Goal: Browse casually: Explore the website without a specific task or goal

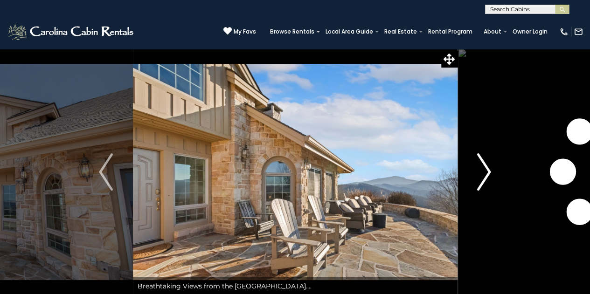
click at [486, 175] on img "Next" at bounding box center [484, 172] width 14 height 37
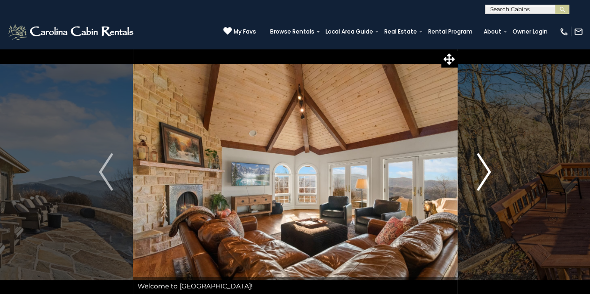
click at [486, 175] on img "Next" at bounding box center [484, 172] width 14 height 37
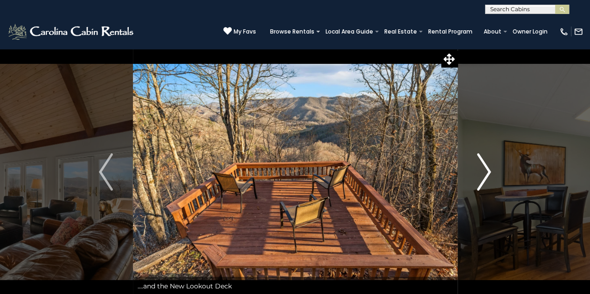
click at [486, 175] on img "Next" at bounding box center [484, 172] width 14 height 37
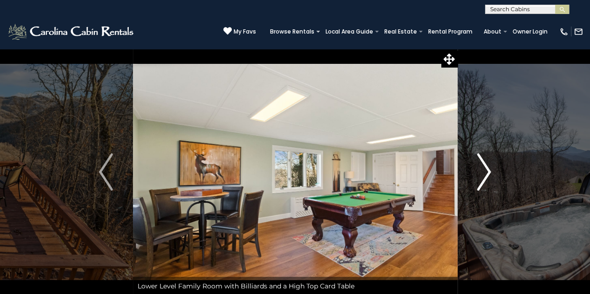
click at [491, 171] on img "Next" at bounding box center [484, 172] width 14 height 37
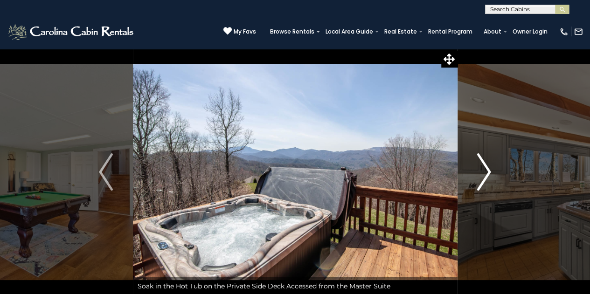
click at [487, 172] on img "Next" at bounding box center [484, 172] width 14 height 37
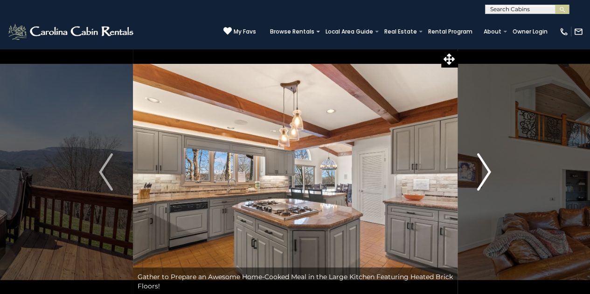
click at [487, 169] on img "Next" at bounding box center [484, 172] width 14 height 37
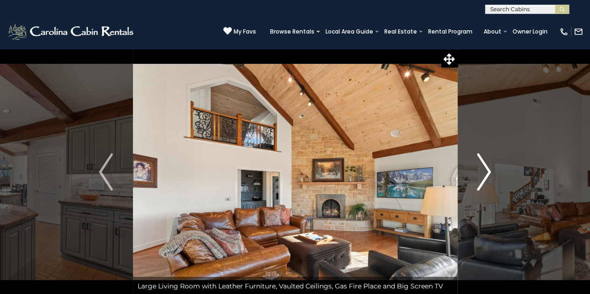
click at [485, 169] on img "Next" at bounding box center [484, 172] width 14 height 37
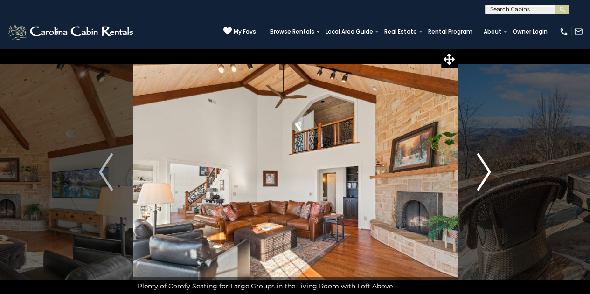
click at [484, 169] on img "Next" at bounding box center [484, 172] width 14 height 37
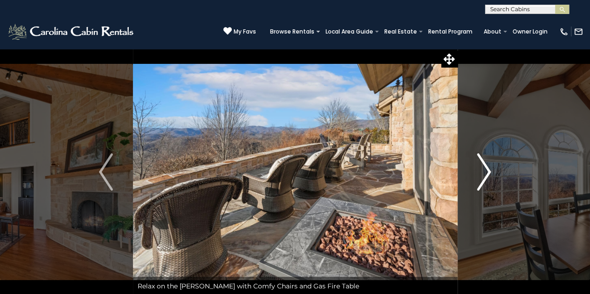
click at [484, 169] on img "Next" at bounding box center [484, 172] width 14 height 37
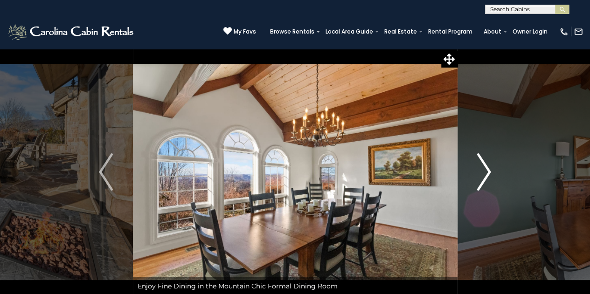
click at [484, 169] on img "Next" at bounding box center [484, 172] width 14 height 37
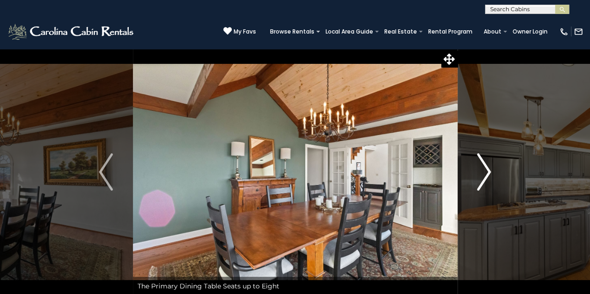
click at [484, 169] on img "Next" at bounding box center [484, 172] width 14 height 37
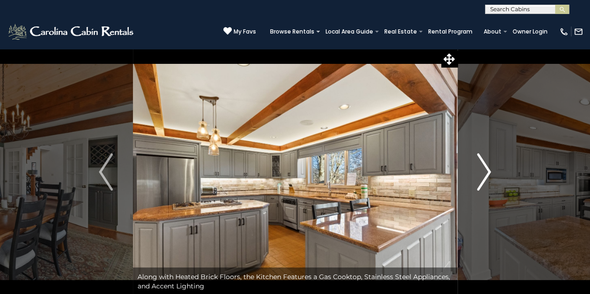
click at [484, 169] on img "Next" at bounding box center [484, 172] width 14 height 37
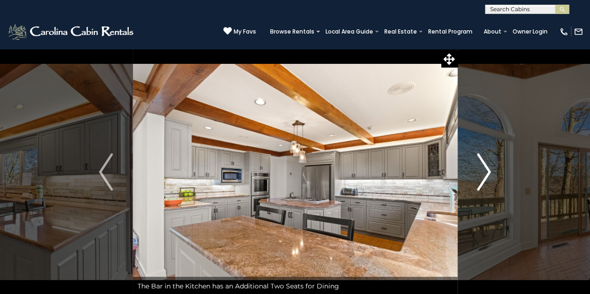
click at [484, 169] on img "Next" at bounding box center [484, 172] width 14 height 37
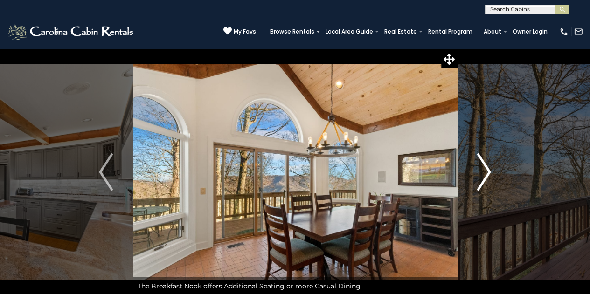
click at [486, 168] on img "Next" at bounding box center [484, 172] width 14 height 37
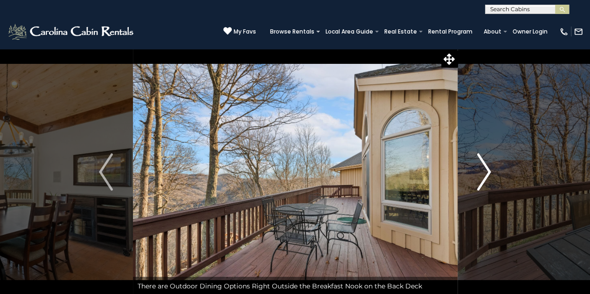
click at [486, 168] on img "Next" at bounding box center [484, 172] width 14 height 37
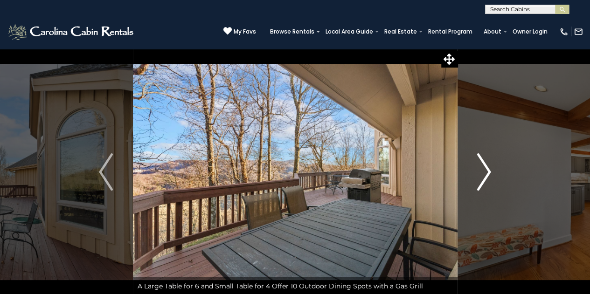
click at [486, 168] on img "Next" at bounding box center [484, 172] width 14 height 37
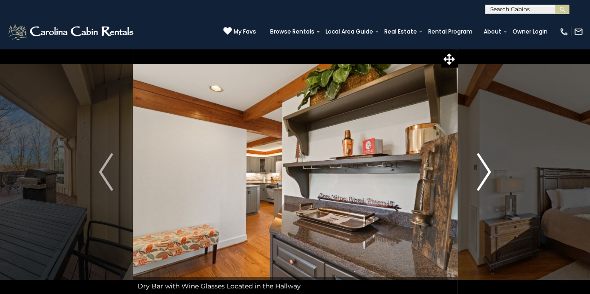
click at [486, 168] on img "Next" at bounding box center [484, 172] width 14 height 37
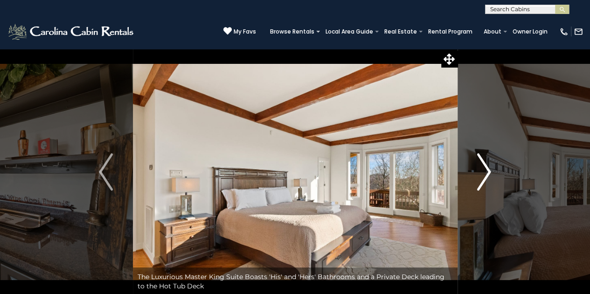
click at [486, 168] on img "Next" at bounding box center [484, 172] width 14 height 37
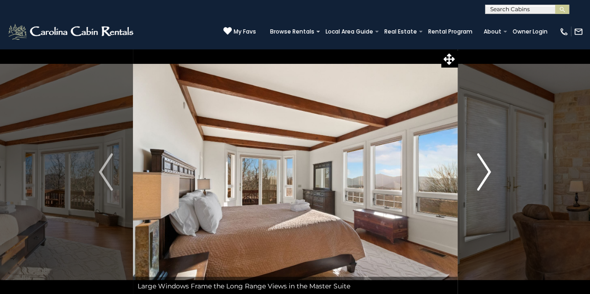
click at [487, 168] on img "Next" at bounding box center [484, 172] width 14 height 37
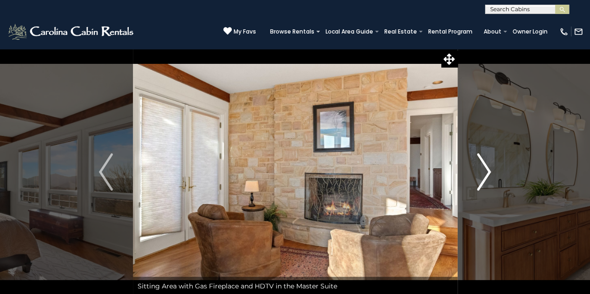
click at [487, 168] on img "Next" at bounding box center [484, 172] width 14 height 37
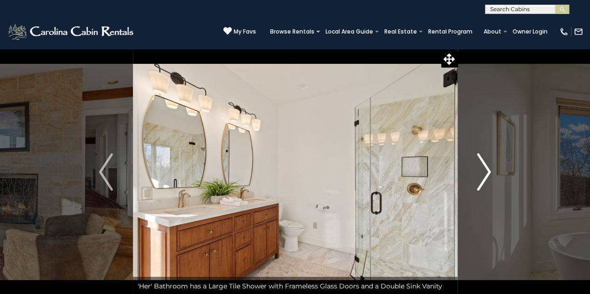
click at [487, 168] on img "Next" at bounding box center [484, 172] width 14 height 37
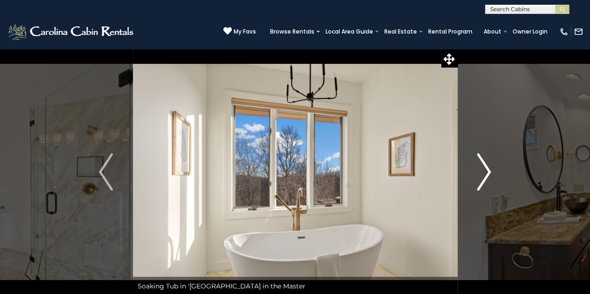
click at [487, 168] on img "Next" at bounding box center [484, 172] width 14 height 37
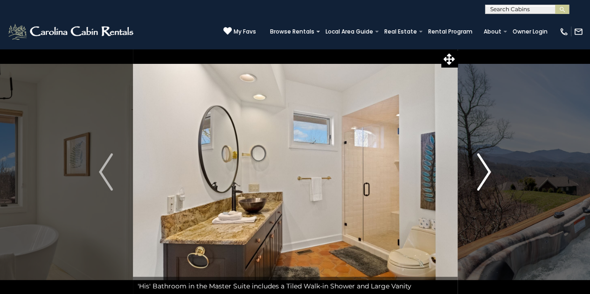
click at [488, 168] on img "Next" at bounding box center [484, 172] width 14 height 37
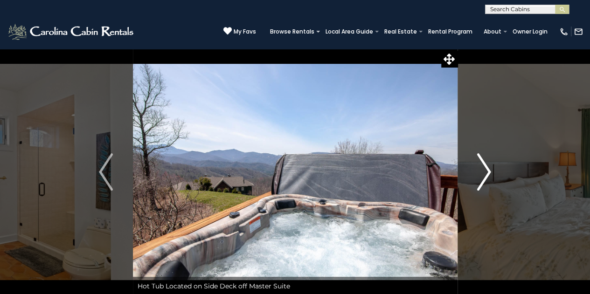
click at [488, 168] on img "Next" at bounding box center [484, 172] width 14 height 37
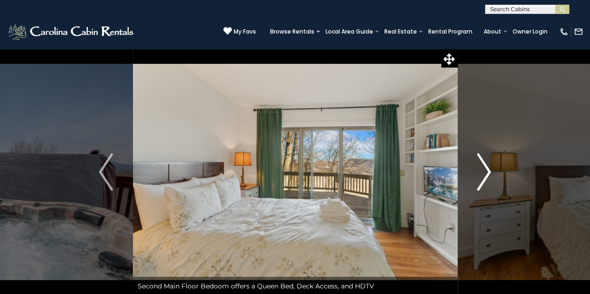
click at [488, 168] on img "Next" at bounding box center [484, 172] width 14 height 37
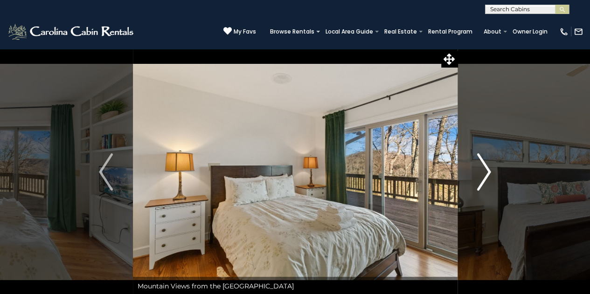
click at [488, 168] on img "Next" at bounding box center [484, 172] width 14 height 37
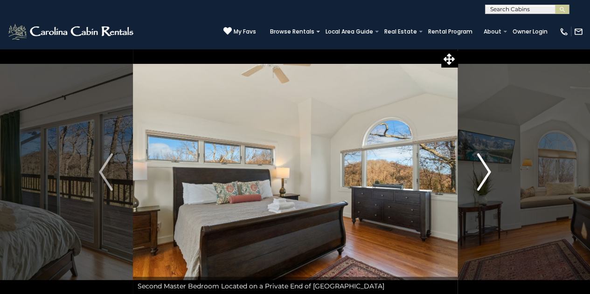
click at [488, 168] on img "Next" at bounding box center [484, 172] width 14 height 37
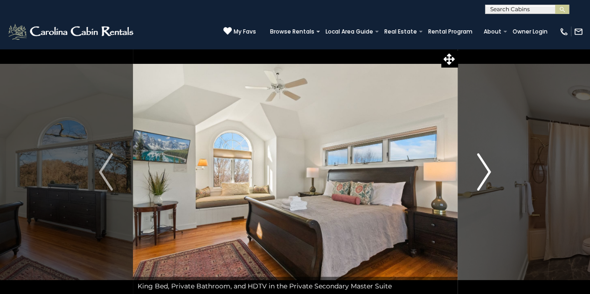
click at [488, 168] on img "Next" at bounding box center [484, 172] width 14 height 37
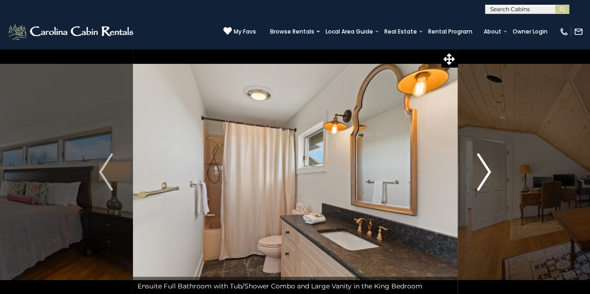
click at [488, 168] on img "Next" at bounding box center [484, 172] width 14 height 37
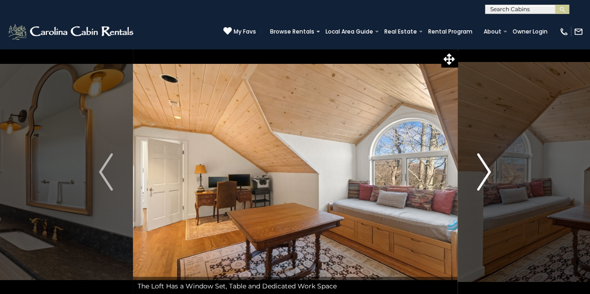
click at [489, 166] on img "Next" at bounding box center [484, 172] width 14 height 37
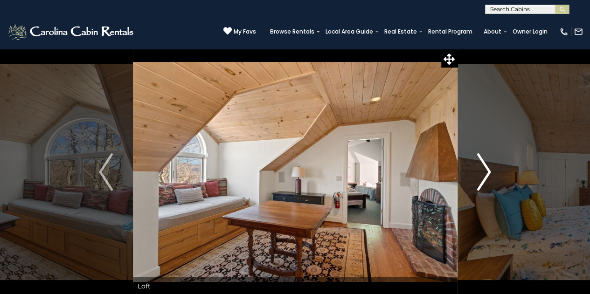
click at [489, 166] on img "Next" at bounding box center [484, 172] width 14 height 37
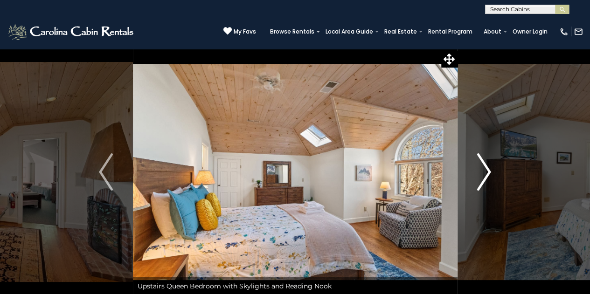
click at [489, 166] on img "Next" at bounding box center [484, 172] width 14 height 37
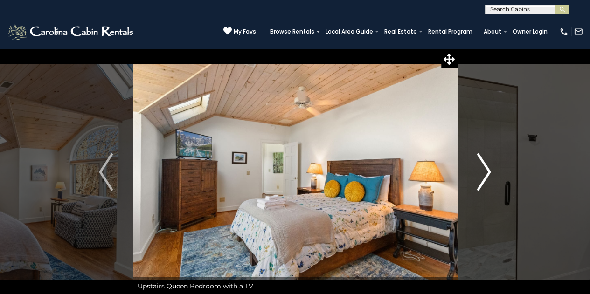
click at [489, 166] on img "Next" at bounding box center [484, 172] width 14 height 37
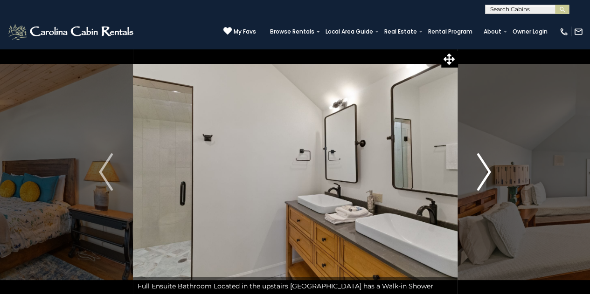
click at [489, 166] on img "Next" at bounding box center [484, 172] width 14 height 37
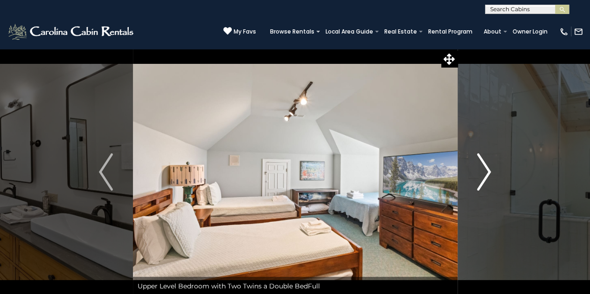
click at [489, 166] on img "Next" at bounding box center [484, 172] width 14 height 37
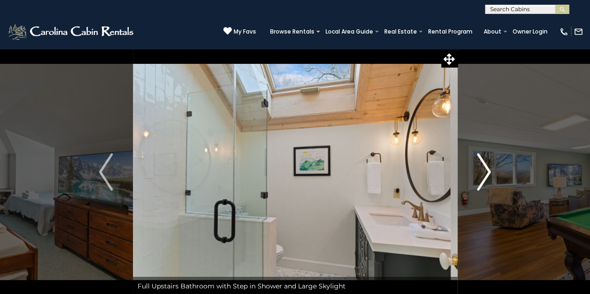
click at [490, 166] on img "Next" at bounding box center [484, 172] width 14 height 37
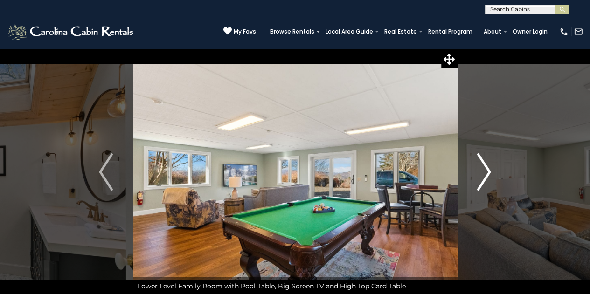
click at [490, 166] on img "Next" at bounding box center [484, 172] width 14 height 37
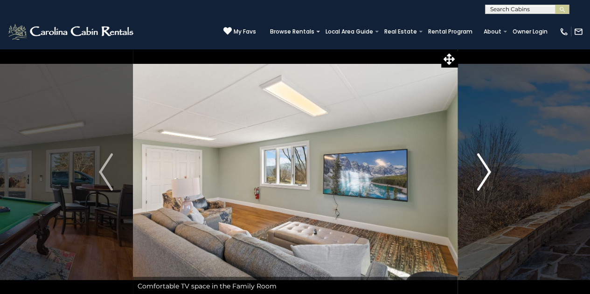
click at [490, 166] on img "Next" at bounding box center [484, 172] width 14 height 37
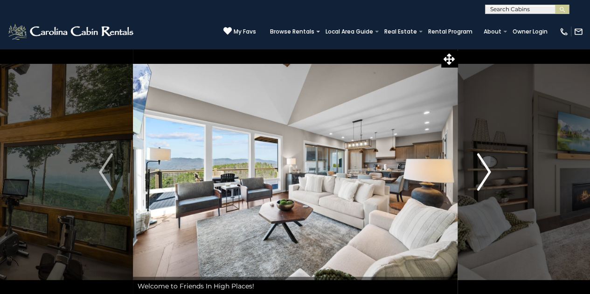
click at [489, 168] on img "Next" at bounding box center [484, 172] width 14 height 37
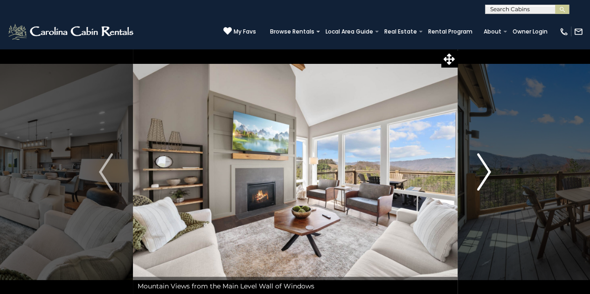
click at [489, 168] on img "Next" at bounding box center [484, 172] width 14 height 37
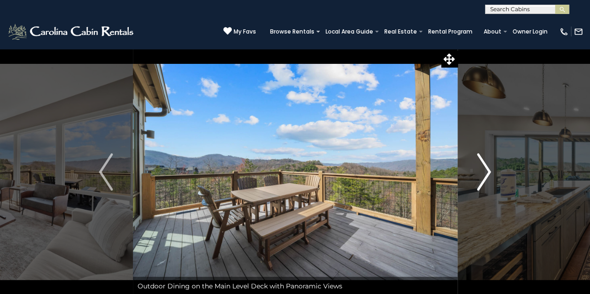
click at [489, 168] on img "Next" at bounding box center [484, 172] width 14 height 37
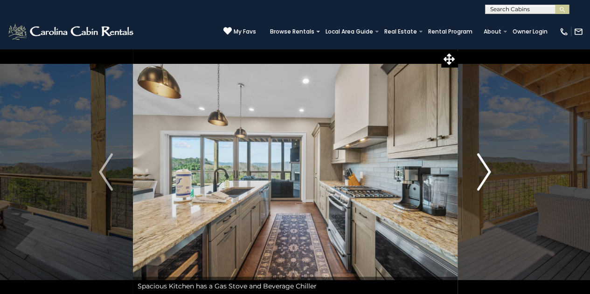
click at [489, 168] on img "Next" at bounding box center [484, 172] width 14 height 37
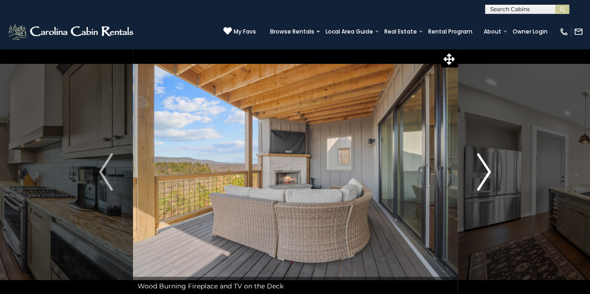
click at [489, 168] on img "Next" at bounding box center [484, 172] width 14 height 37
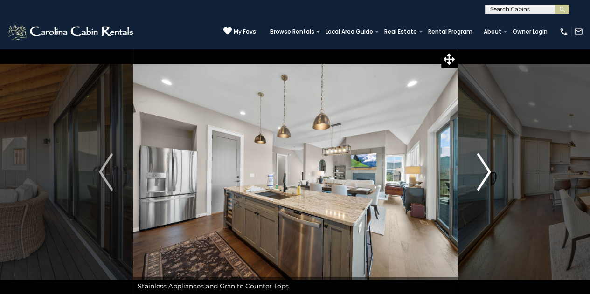
click at [489, 168] on img "Next" at bounding box center [484, 172] width 14 height 37
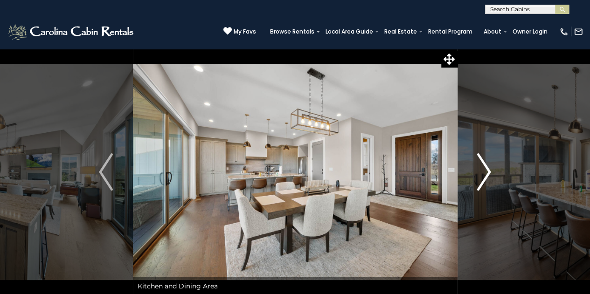
click at [489, 168] on img "Next" at bounding box center [484, 172] width 14 height 37
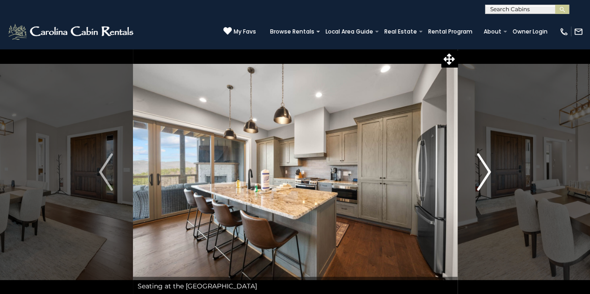
click at [493, 165] on button "Next" at bounding box center [484, 172] width 54 height 247
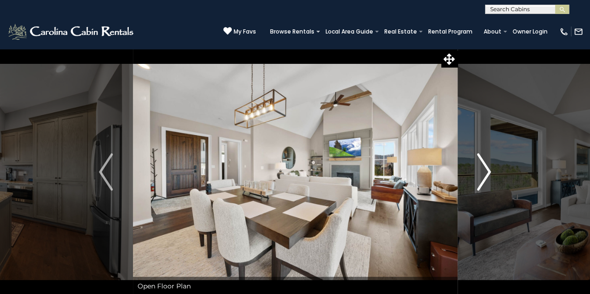
click at [490, 163] on img "Next" at bounding box center [484, 172] width 14 height 37
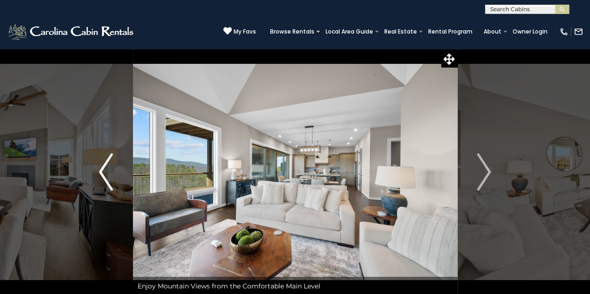
click at [118, 177] on button "Previous" at bounding box center [106, 172] width 54 height 247
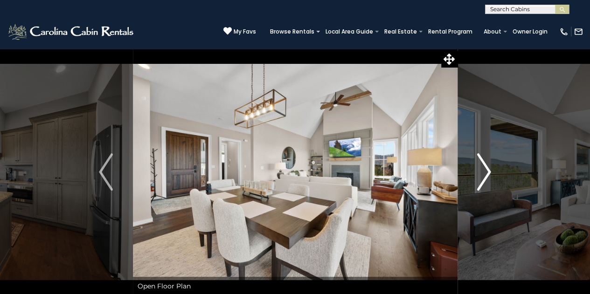
click at [484, 168] on img "Next" at bounding box center [484, 172] width 14 height 37
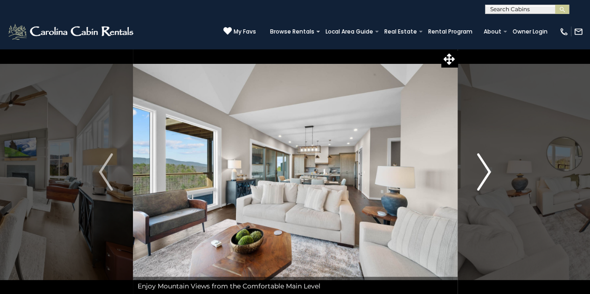
click at [484, 168] on img "Next" at bounding box center [484, 172] width 14 height 37
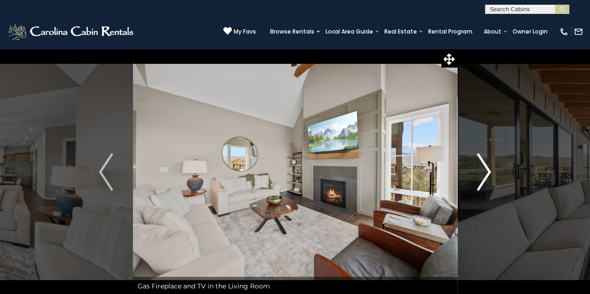
click at [486, 167] on img "Next" at bounding box center [484, 172] width 14 height 37
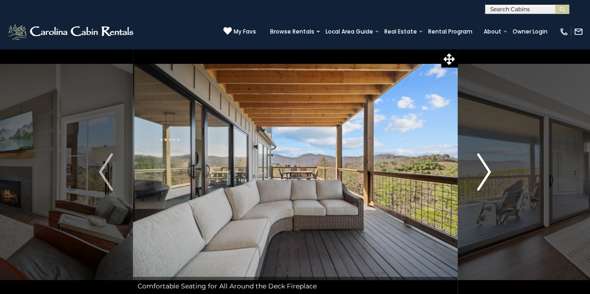
click at [486, 167] on img "Next" at bounding box center [484, 172] width 14 height 37
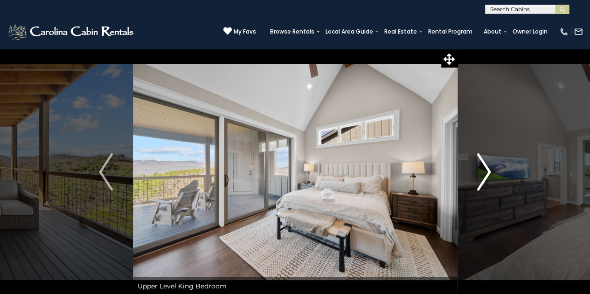
click at [486, 167] on img "Next" at bounding box center [484, 172] width 14 height 37
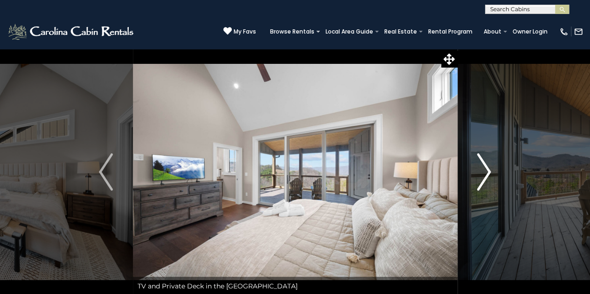
click at [486, 167] on img "Next" at bounding box center [484, 172] width 14 height 37
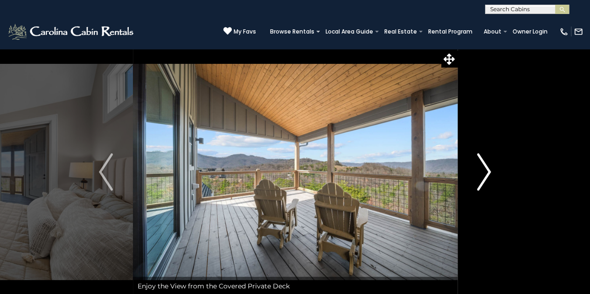
click at [487, 171] on img "Next" at bounding box center [484, 172] width 14 height 37
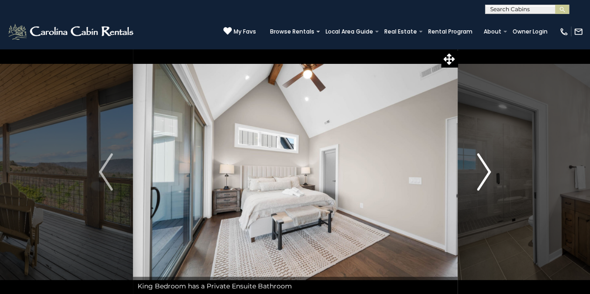
click at [484, 169] on img "Next" at bounding box center [484, 172] width 14 height 37
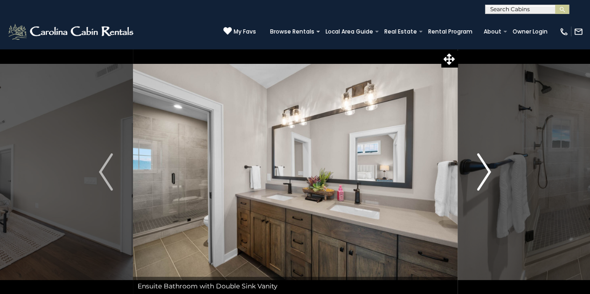
click at [484, 168] on img "Next" at bounding box center [484, 172] width 14 height 37
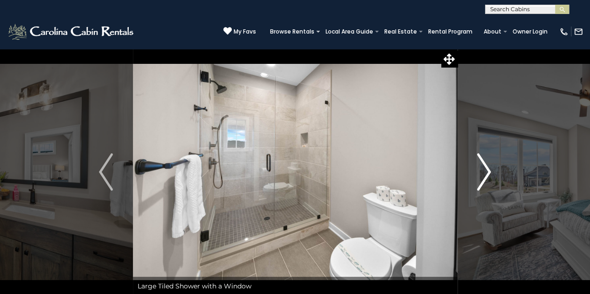
click at [484, 168] on img "Next" at bounding box center [484, 172] width 14 height 37
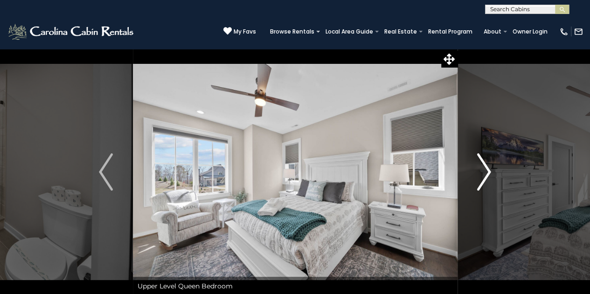
click at [484, 168] on img "Next" at bounding box center [484, 172] width 14 height 37
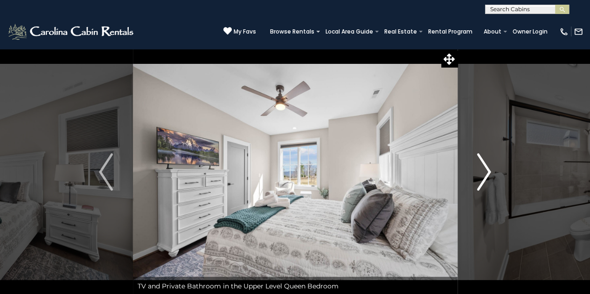
click at [483, 168] on img "Next" at bounding box center [484, 172] width 14 height 37
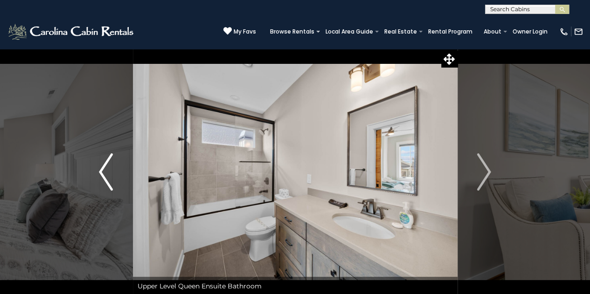
click at [105, 175] on img "Previous" at bounding box center [106, 172] width 14 height 37
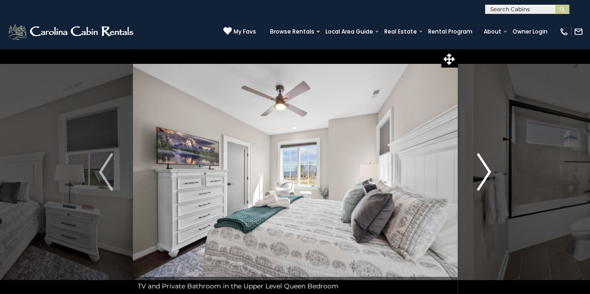
click at [490, 169] on img "Next" at bounding box center [484, 172] width 14 height 37
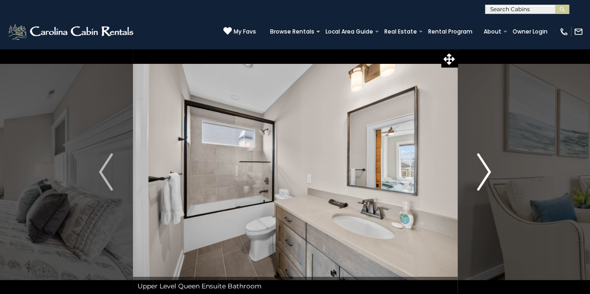
click at [489, 169] on img "Next" at bounding box center [484, 172] width 14 height 37
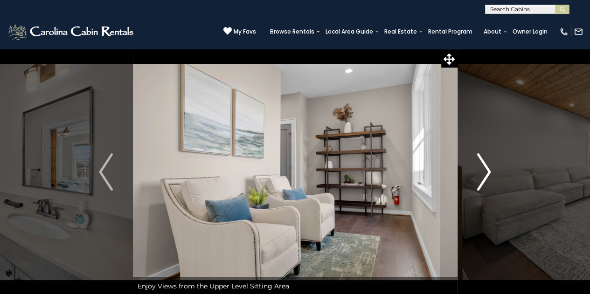
click at [488, 169] on img "Next" at bounding box center [484, 172] width 14 height 37
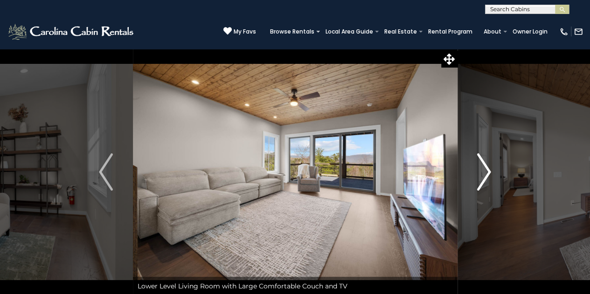
click at [489, 170] on img "Next" at bounding box center [484, 172] width 14 height 37
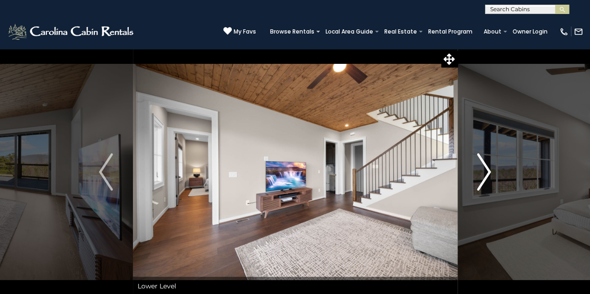
click at [490, 169] on img "Next" at bounding box center [484, 172] width 14 height 37
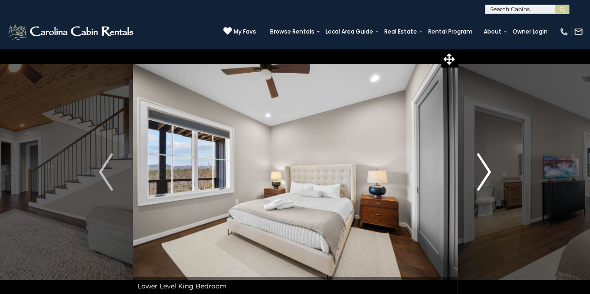
click at [491, 169] on img "Next" at bounding box center [484, 172] width 14 height 37
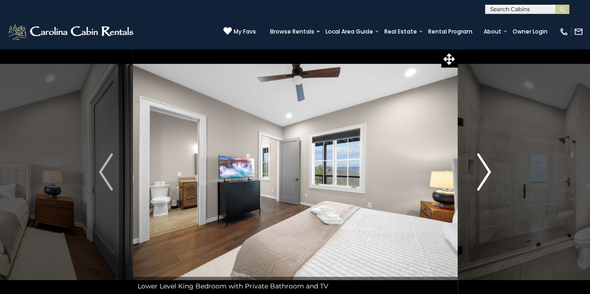
click at [491, 169] on img "Next" at bounding box center [484, 172] width 14 height 37
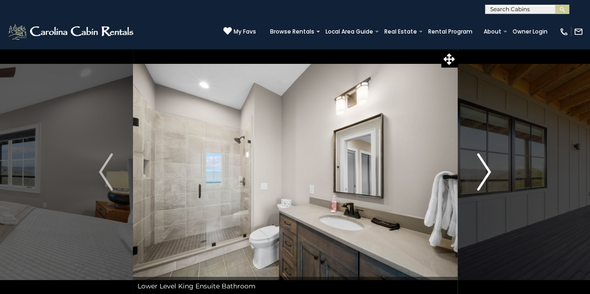
click at [491, 169] on img "Next" at bounding box center [484, 172] width 14 height 37
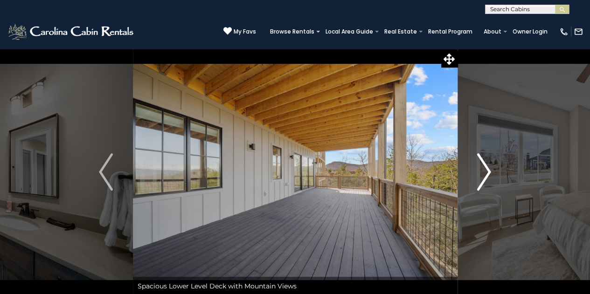
click at [492, 169] on button "Next" at bounding box center [484, 172] width 54 height 247
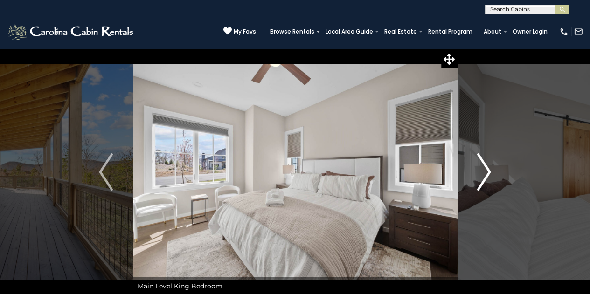
click at [492, 169] on button "Next" at bounding box center [484, 172] width 54 height 247
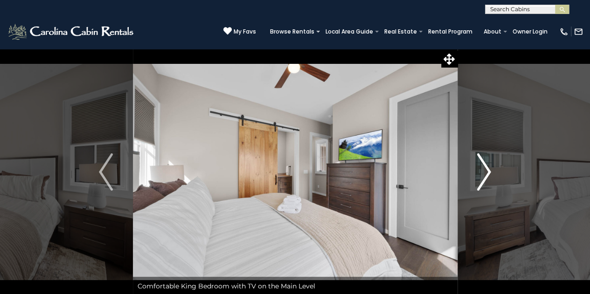
click at [492, 169] on button "Next" at bounding box center [484, 172] width 54 height 247
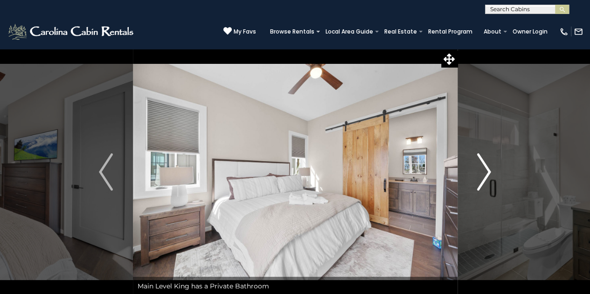
click at [493, 168] on button "Next" at bounding box center [484, 172] width 54 height 247
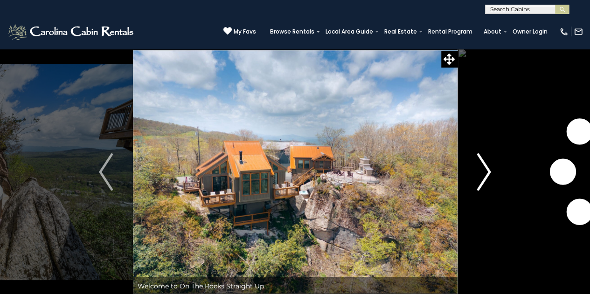
click at [485, 173] on img "Next" at bounding box center [484, 172] width 14 height 37
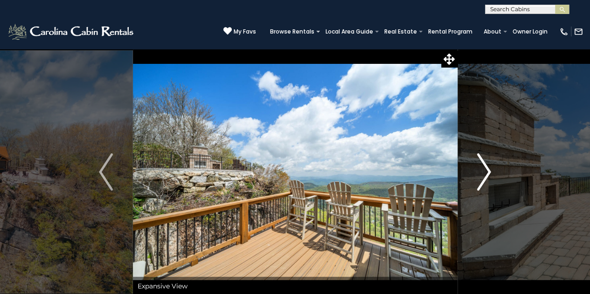
click at [483, 168] on img "Next" at bounding box center [484, 172] width 14 height 37
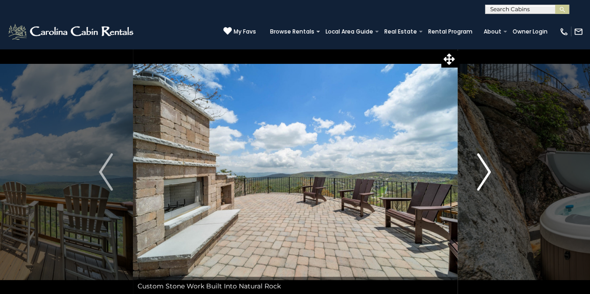
click at [489, 169] on img "Next" at bounding box center [484, 172] width 14 height 37
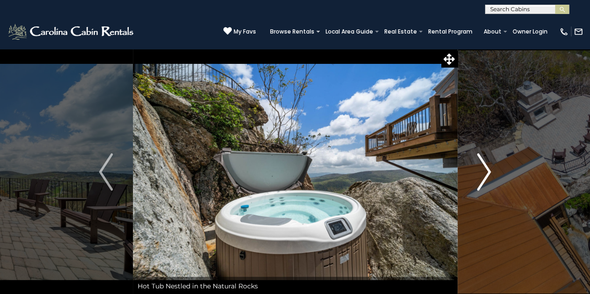
click at [485, 168] on img "Next" at bounding box center [484, 172] width 14 height 37
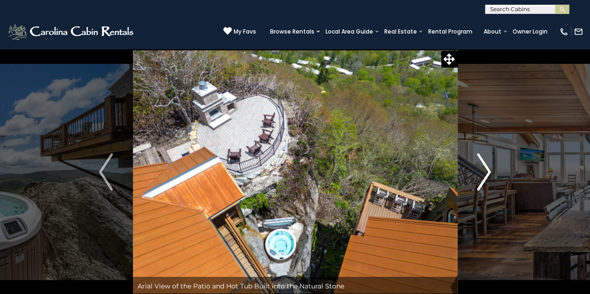
click at [485, 168] on img "Next" at bounding box center [484, 172] width 14 height 37
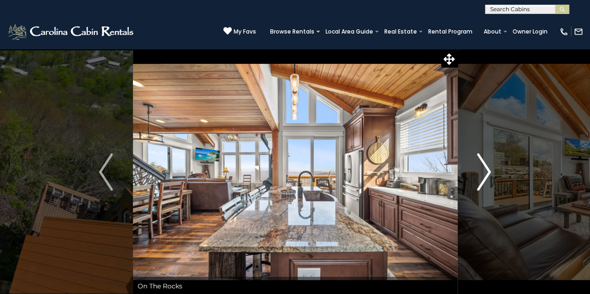
click at [485, 168] on img "Next" at bounding box center [484, 172] width 14 height 37
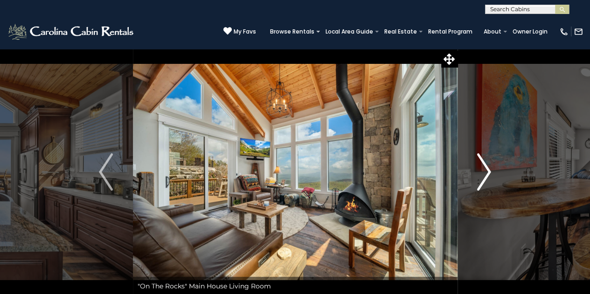
click at [485, 168] on img "Next" at bounding box center [484, 172] width 14 height 37
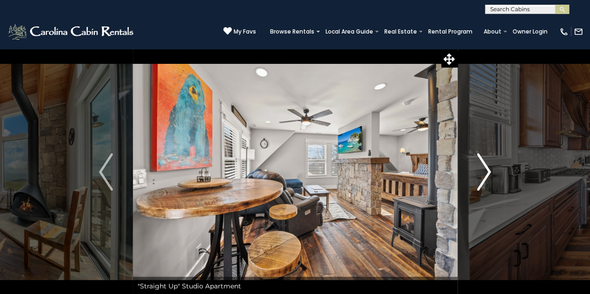
click at [485, 168] on img "Next" at bounding box center [484, 172] width 14 height 37
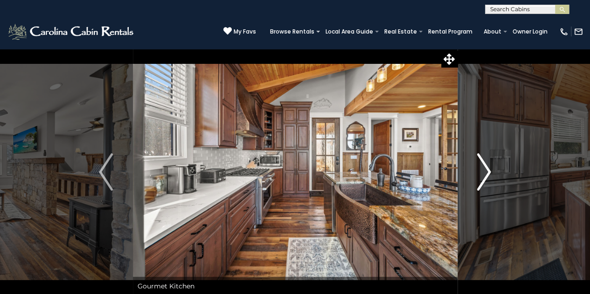
click at [485, 168] on img "Next" at bounding box center [484, 172] width 14 height 37
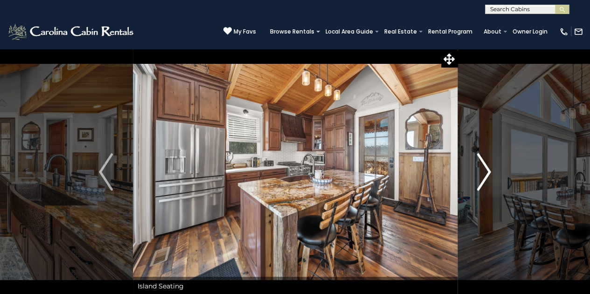
click at [485, 168] on img "Next" at bounding box center [484, 172] width 14 height 37
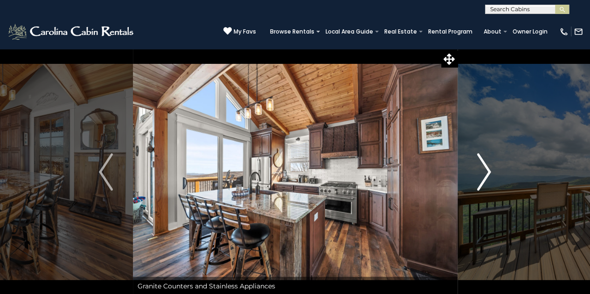
click at [485, 165] on img "Next" at bounding box center [484, 172] width 14 height 37
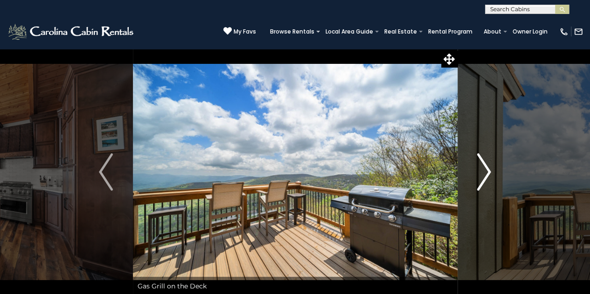
click at [490, 168] on img "Next" at bounding box center [484, 172] width 14 height 37
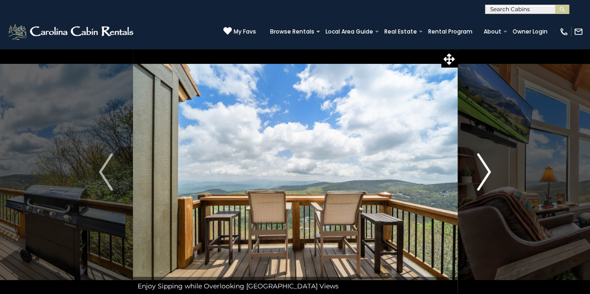
click at [490, 168] on img "Next" at bounding box center [484, 172] width 14 height 37
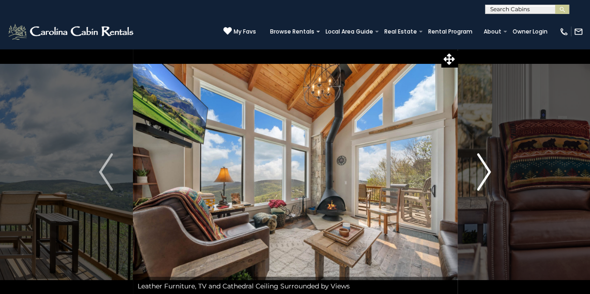
click at [489, 168] on img "Next" at bounding box center [484, 172] width 14 height 37
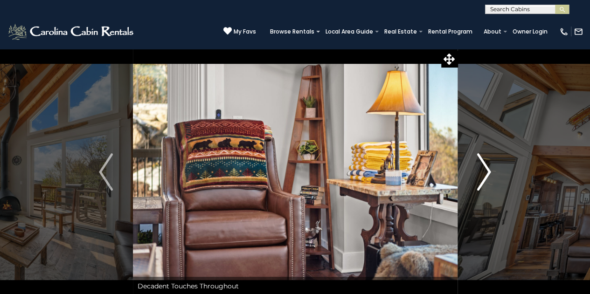
click at [489, 168] on img "Next" at bounding box center [484, 172] width 14 height 37
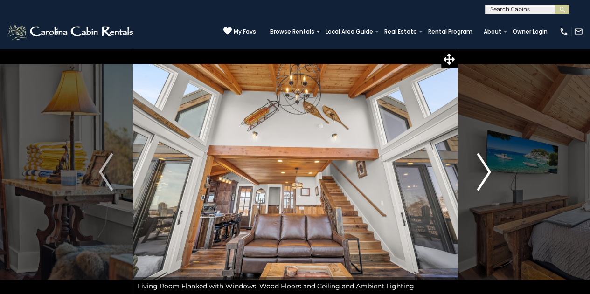
click at [487, 166] on img "Next" at bounding box center [484, 172] width 14 height 37
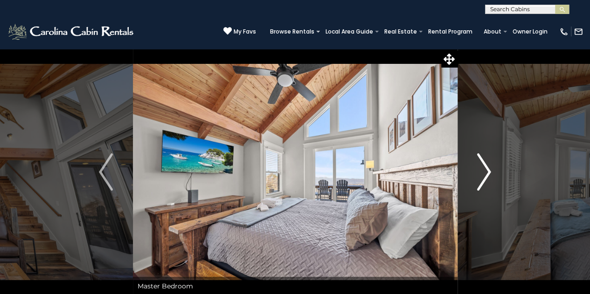
click at [487, 166] on img "Next" at bounding box center [484, 172] width 14 height 37
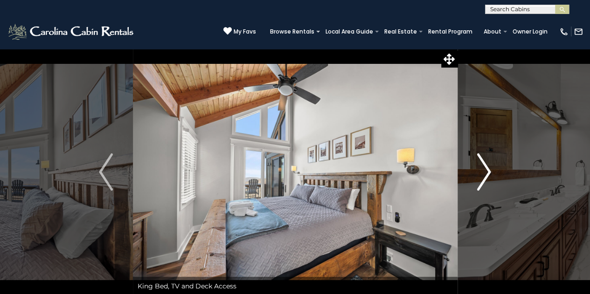
click at [487, 166] on img "Next" at bounding box center [484, 172] width 14 height 37
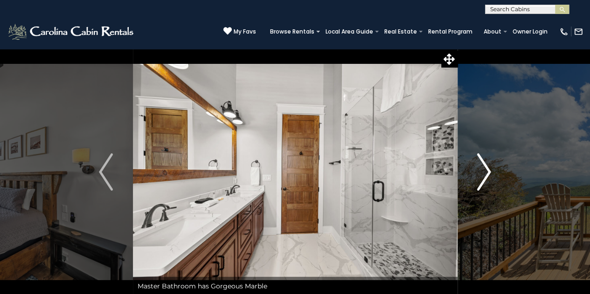
click at [487, 166] on img "Next" at bounding box center [484, 172] width 14 height 37
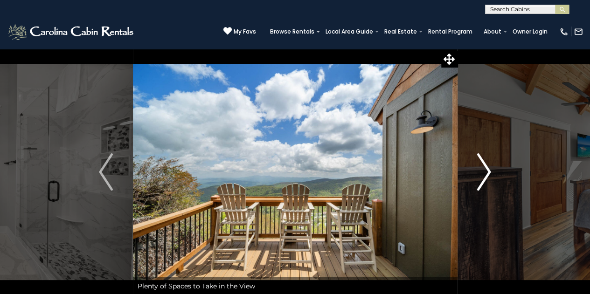
click at [487, 166] on img "Next" at bounding box center [484, 172] width 14 height 37
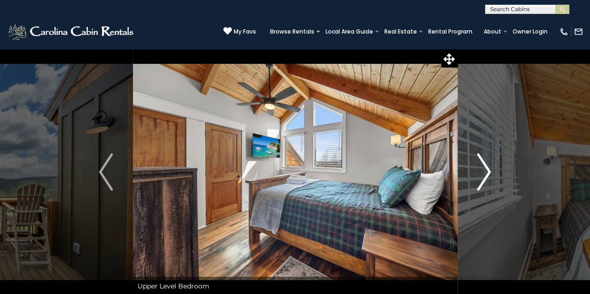
click at [487, 166] on img "Next" at bounding box center [484, 172] width 14 height 37
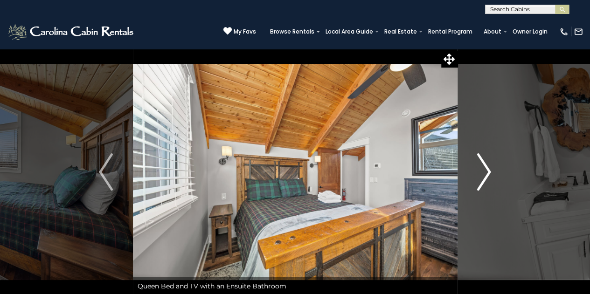
click at [487, 166] on img "Next" at bounding box center [484, 172] width 14 height 37
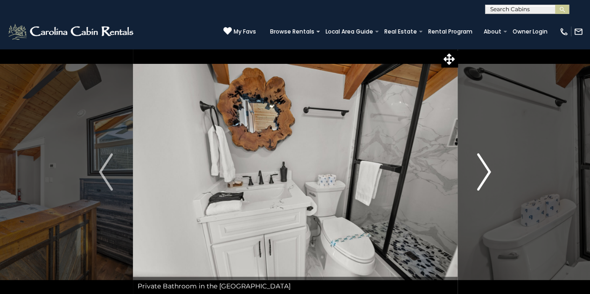
click at [487, 166] on img "Next" at bounding box center [484, 172] width 14 height 37
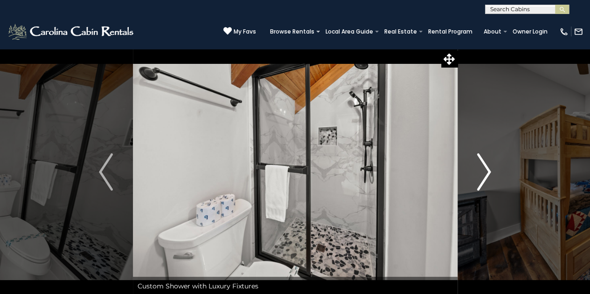
click at [487, 165] on img "Next" at bounding box center [484, 172] width 14 height 37
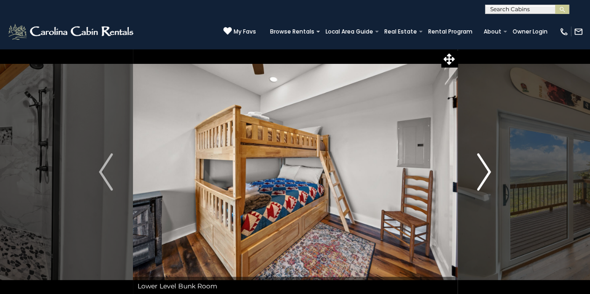
click at [487, 165] on img "Next" at bounding box center [484, 172] width 14 height 37
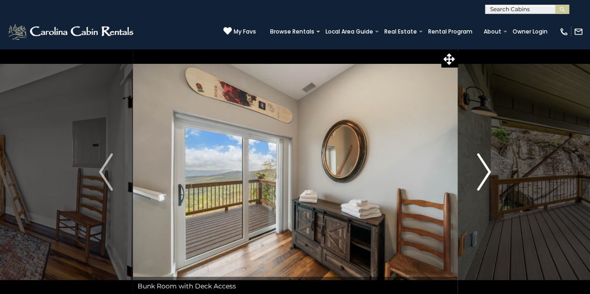
click at [487, 165] on img "Next" at bounding box center [484, 172] width 14 height 37
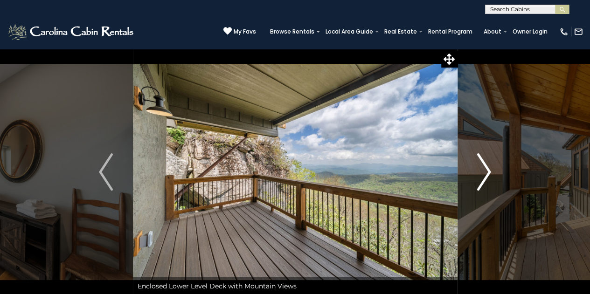
click at [487, 165] on img "Next" at bounding box center [484, 172] width 14 height 37
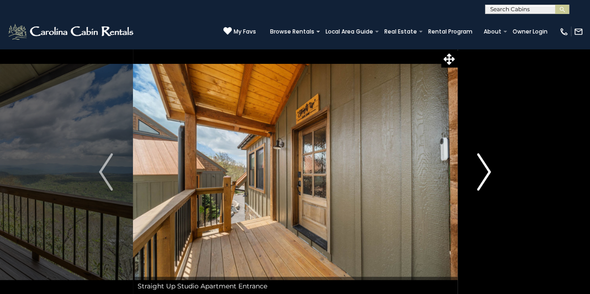
click at [487, 165] on img "Next" at bounding box center [484, 172] width 14 height 37
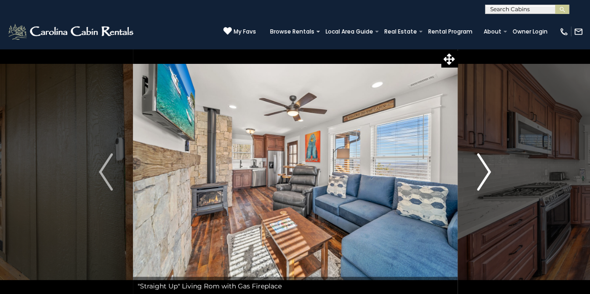
click at [487, 165] on img "Next" at bounding box center [484, 172] width 14 height 37
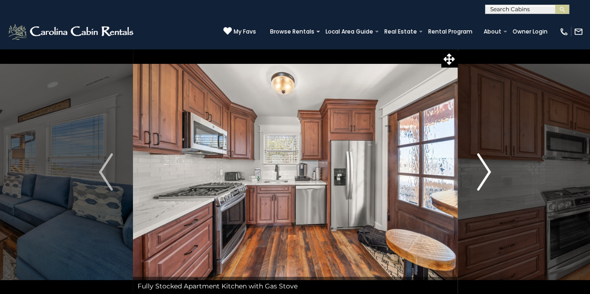
click at [487, 165] on img "Next" at bounding box center [484, 172] width 14 height 37
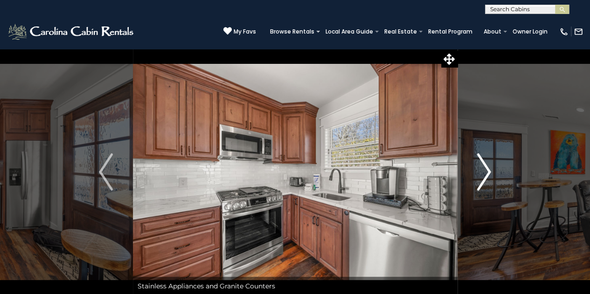
click at [488, 165] on img "Next" at bounding box center [484, 172] width 14 height 37
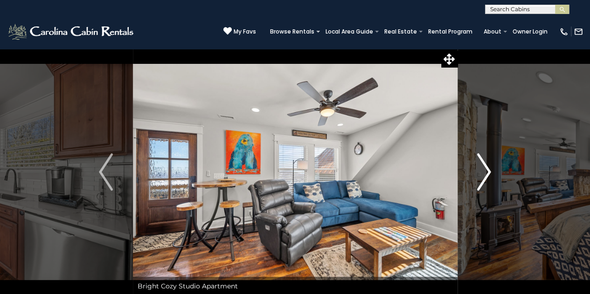
click at [487, 165] on img "Next" at bounding box center [484, 172] width 14 height 37
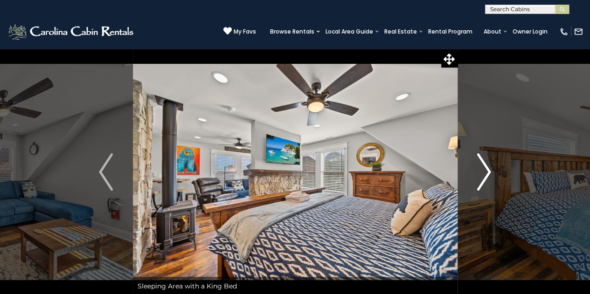
click at [485, 168] on img "Next" at bounding box center [484, 172] width 14 height 37
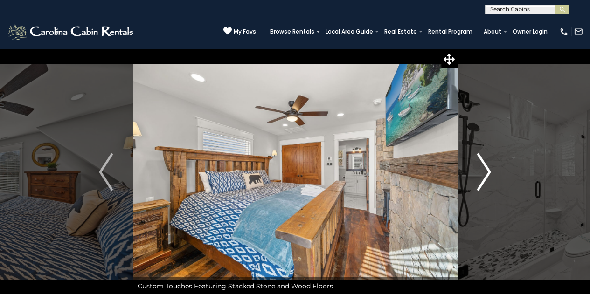
click at [484, 167] on img "Next" at bounding box center [484, 172] width 14 height 37
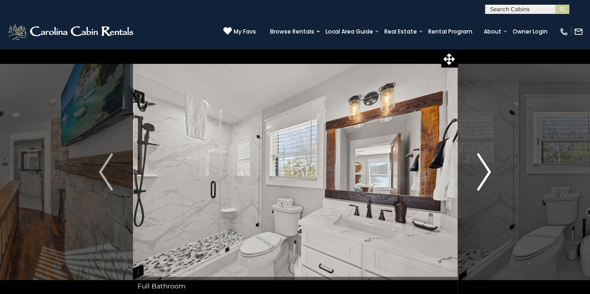
click at [484, 167] on img "Next" at bounding box center [484, 172] width 14 height 37
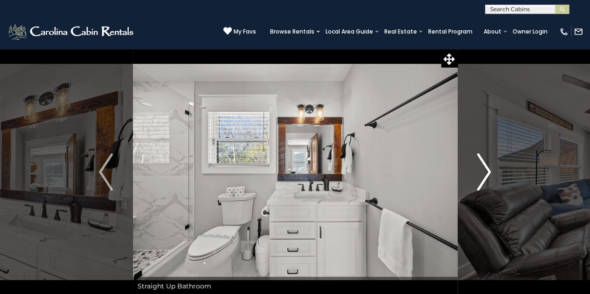
click at [484, 167] on img "Next" at bounding box center [484, 172] width 14 height 37
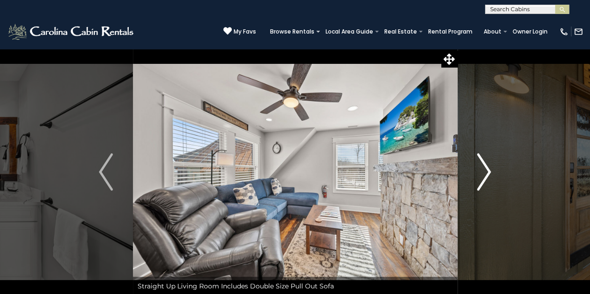
click at [484, 167] on img "Next" at bounding box center [484, 172] width 14 height 37
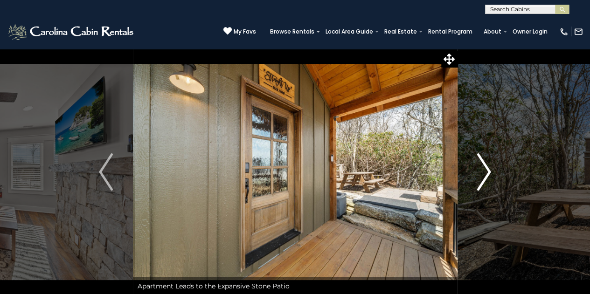
click at [484, 167] on img "Next" at bounding box center [484, 172] width 14 height 37
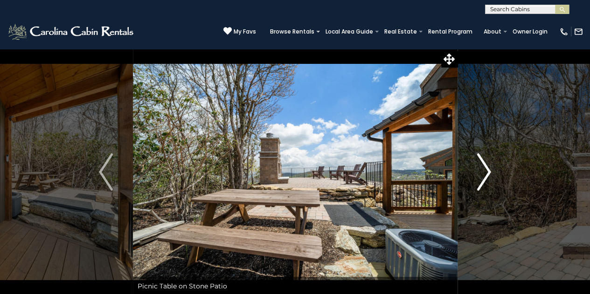
click at [483, 167] on img "Next" at bounding box center [484, 172] width 14 height 37
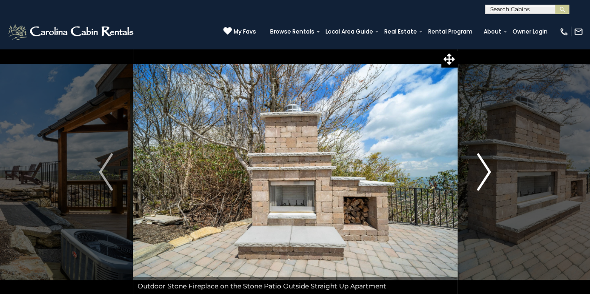
click at [483, 167] on img "Next" at bounding box center [484, 172] width 14 height 37
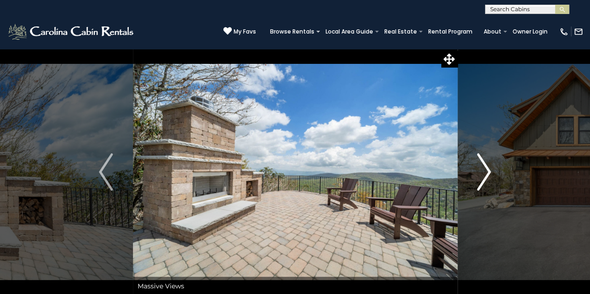
click at [486, 167] on img "Next" at bounding box center [484, 172] width 14 height 37
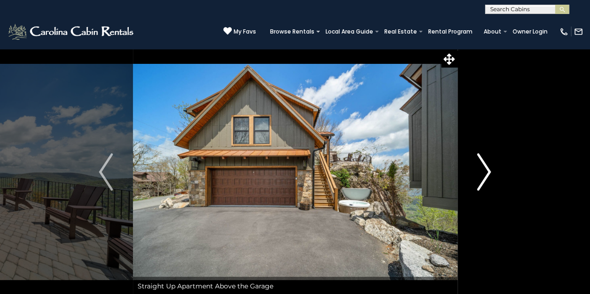
click at [482, 169] on img "Next" at bounding box center [484, 172] width 14 height 37
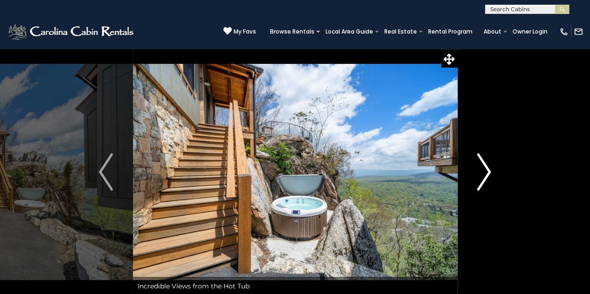
click at [482, 168] on img "Next" at bounding box center [484, 172] width 14 height 37
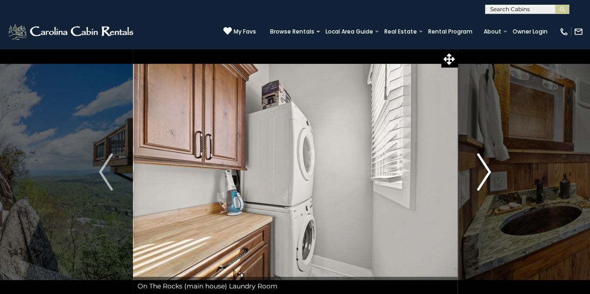
click at [482, 168] on img "Next" at bounding box center [484, 172] width 14 height 37
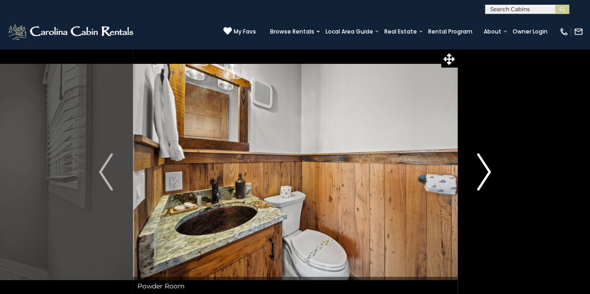
click at [482, 168] on img "Next" at bounding box center [484, 172] width 14 height 37
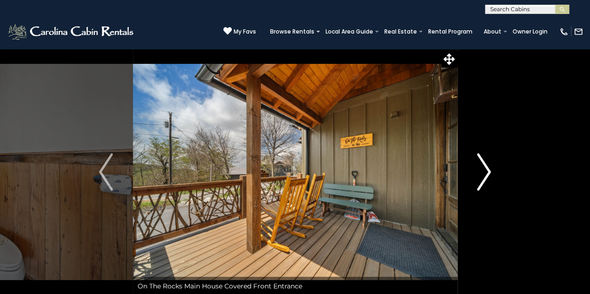
click at [482, 168] on img "Next" at bounding box center [484, 172] width 14 height 37
